Goal: Information Seeking & Learning: Learn about a topic

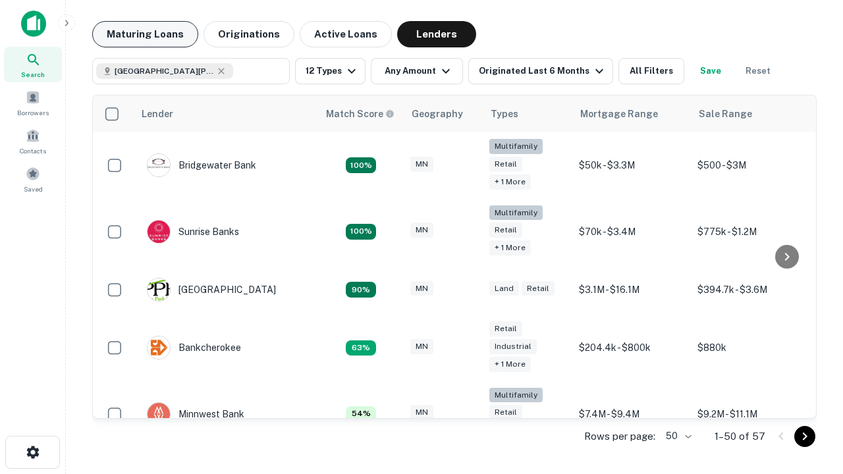
click at [145, 34] on button "Maturing Loans" at bounding box center [145, 34] width 106 height 26
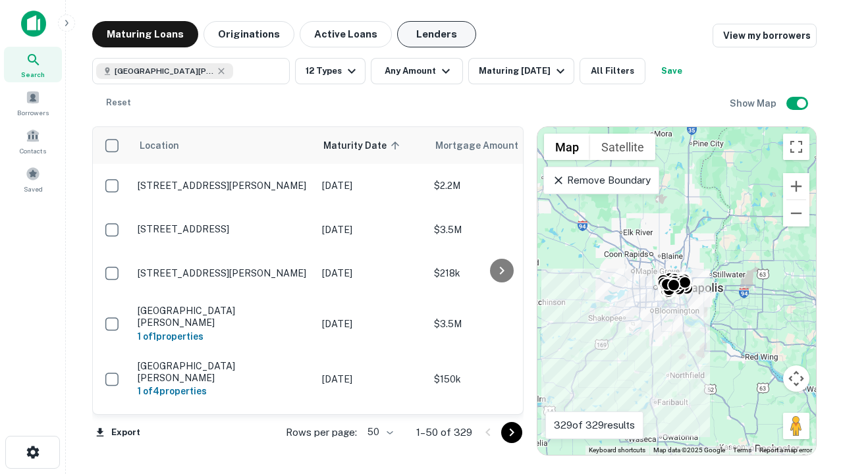
click at [437, 34] on button "Lenders" at bounding box center [436, 34] width 79 height 26
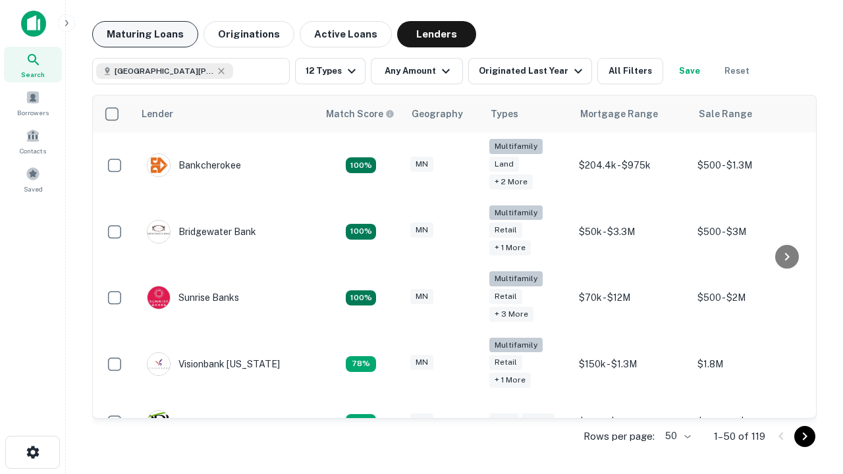
click at [145, 34] on button "Maturing Loans" at bounding box center [145, 34] width 106 height 26
